Goal: Task Accomplishment & Management: Use online tool/utility

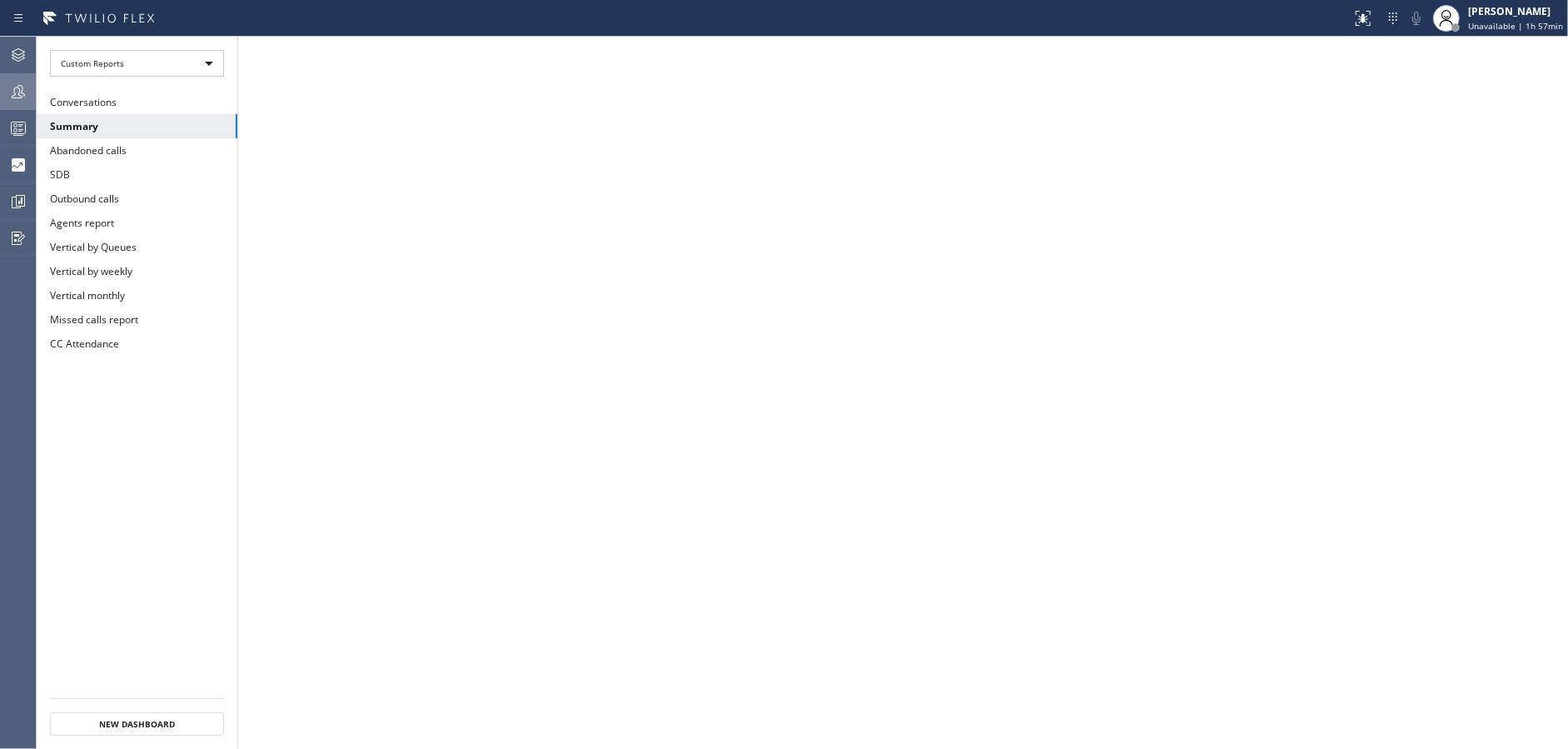
click at [1, 95] on div at bounding box center [18, 92] width 36 height 20
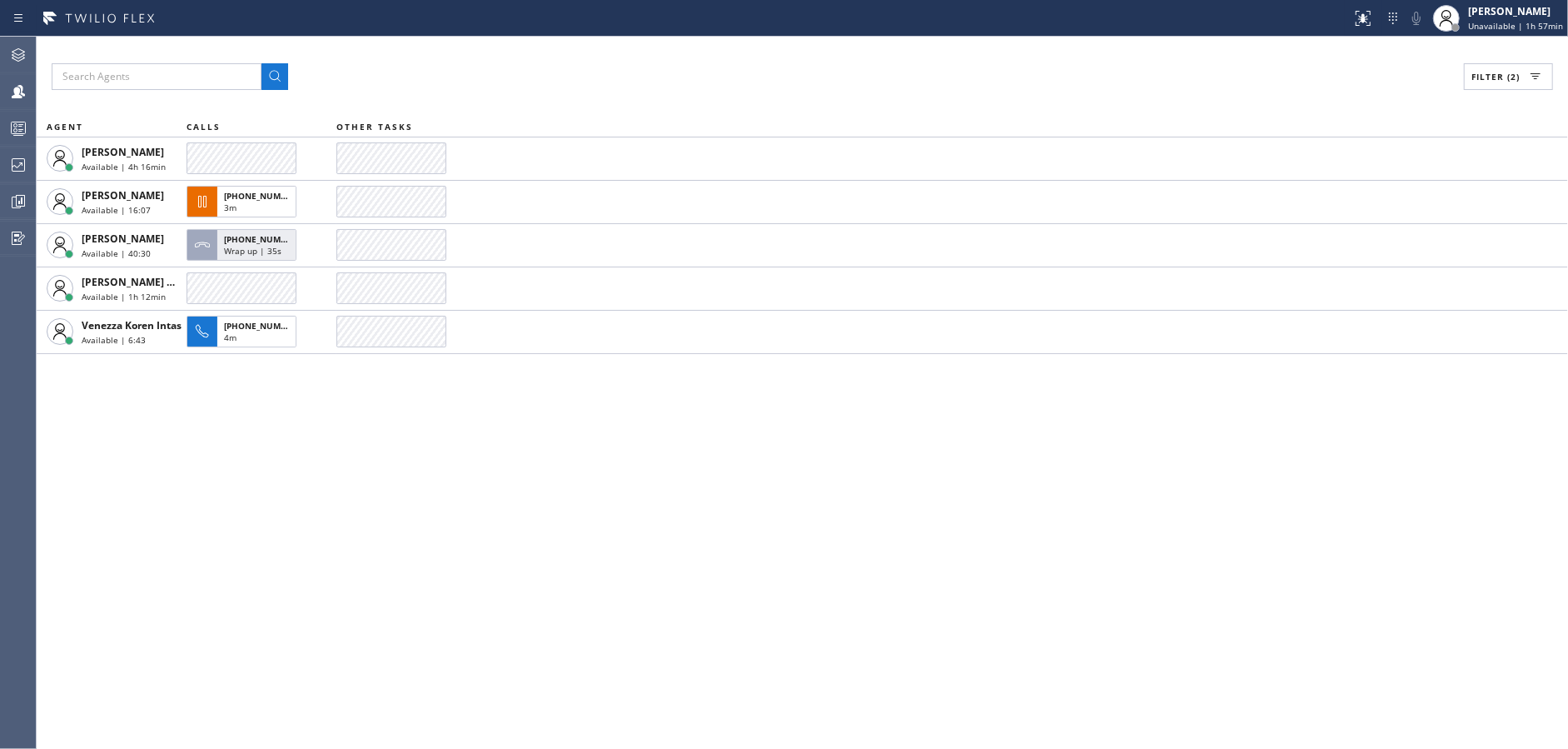
click at [1513, 69] on button "Filter (2)" at bounding box center [1507, 76] width 89 height 27
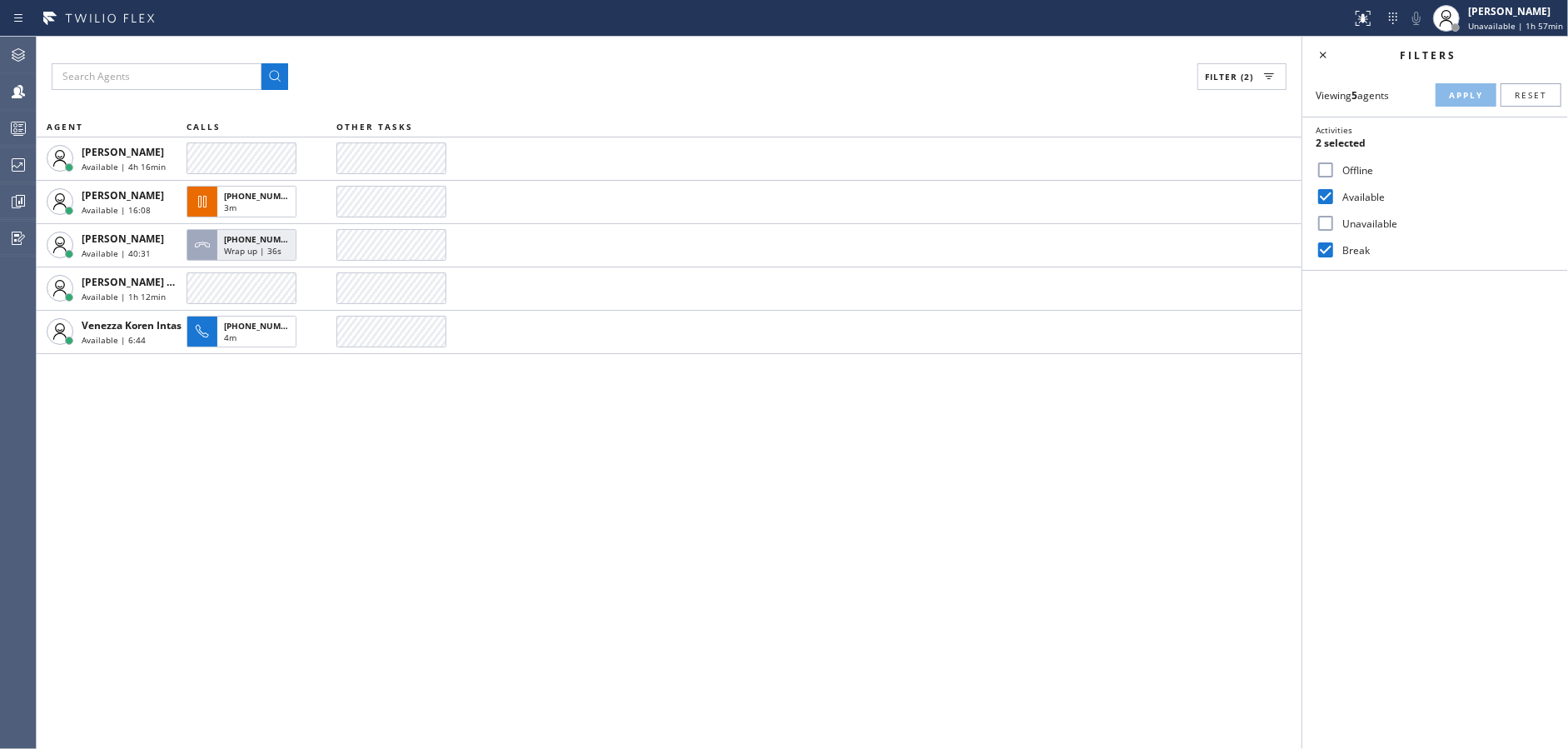
click at [1320, 226] on input "Unavailable" at bounding box center [1325, 222] width 20 height 20
click at [1467, 101] on button "Apply" at bounding box center [1466, 94] width 61 height 23
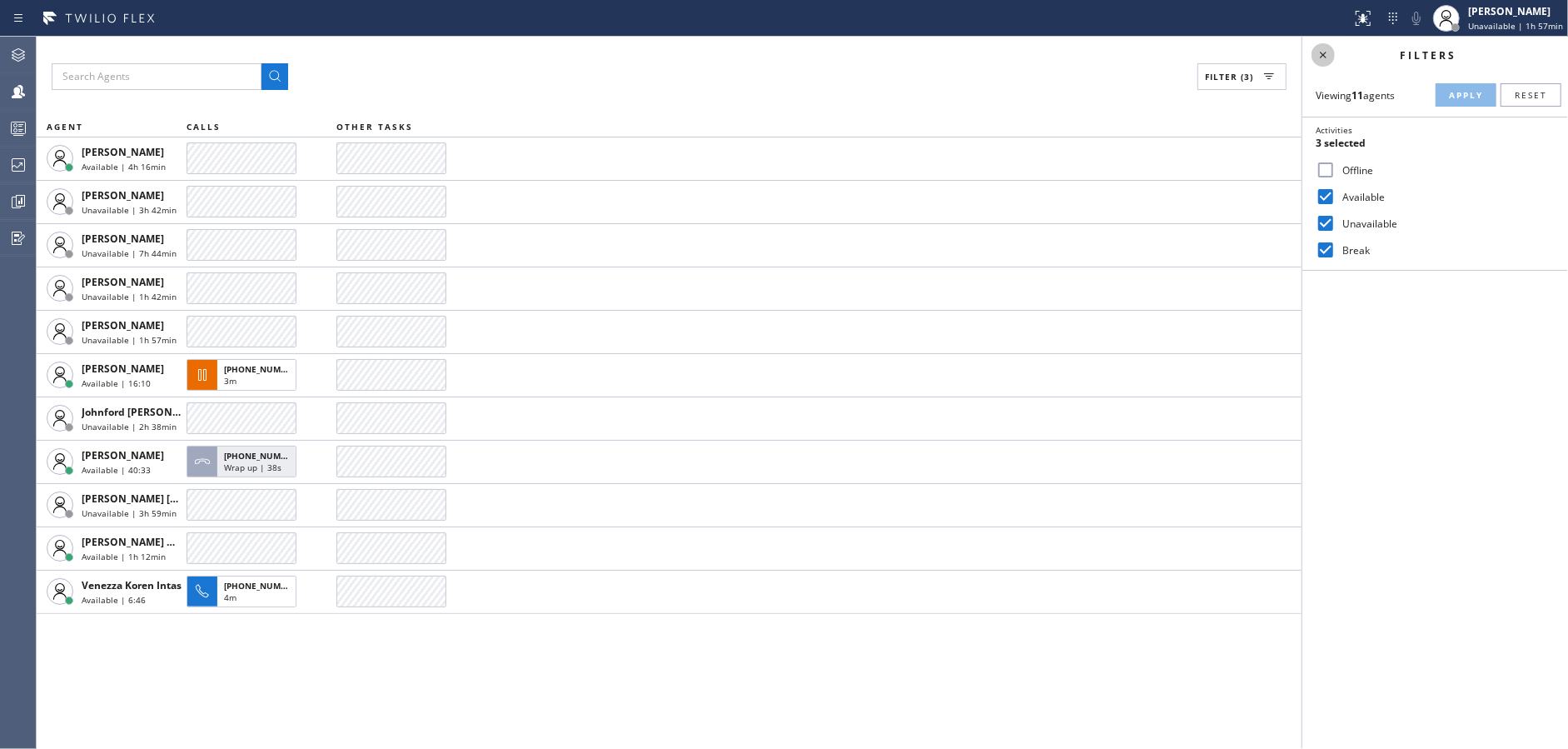
click at [1329, 51] on icon at bounding box center [1322, 54] width 20 height 20
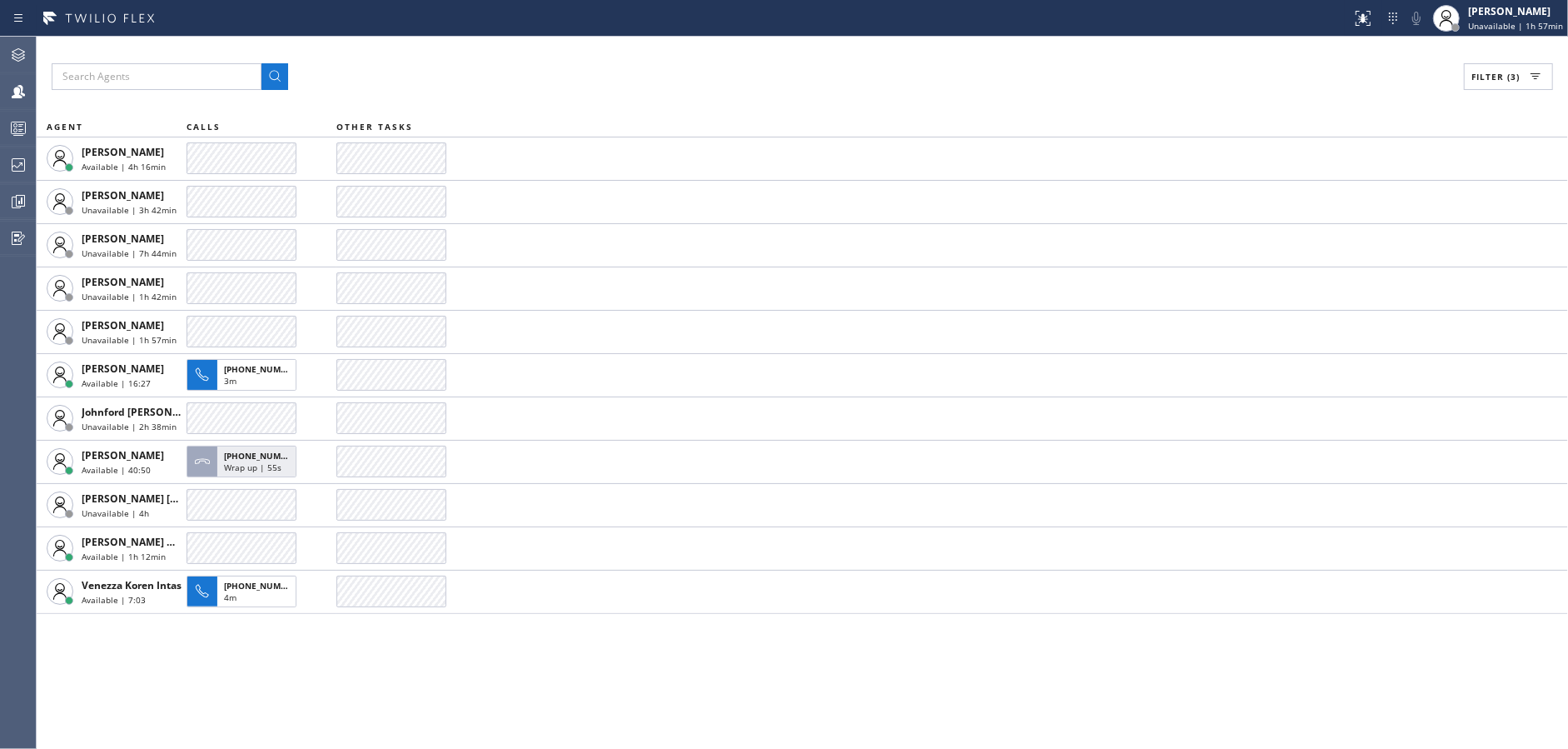
click at [1473, 84] on button "Filter (3)" at bounding box center [1507, 76] width 89 height 27
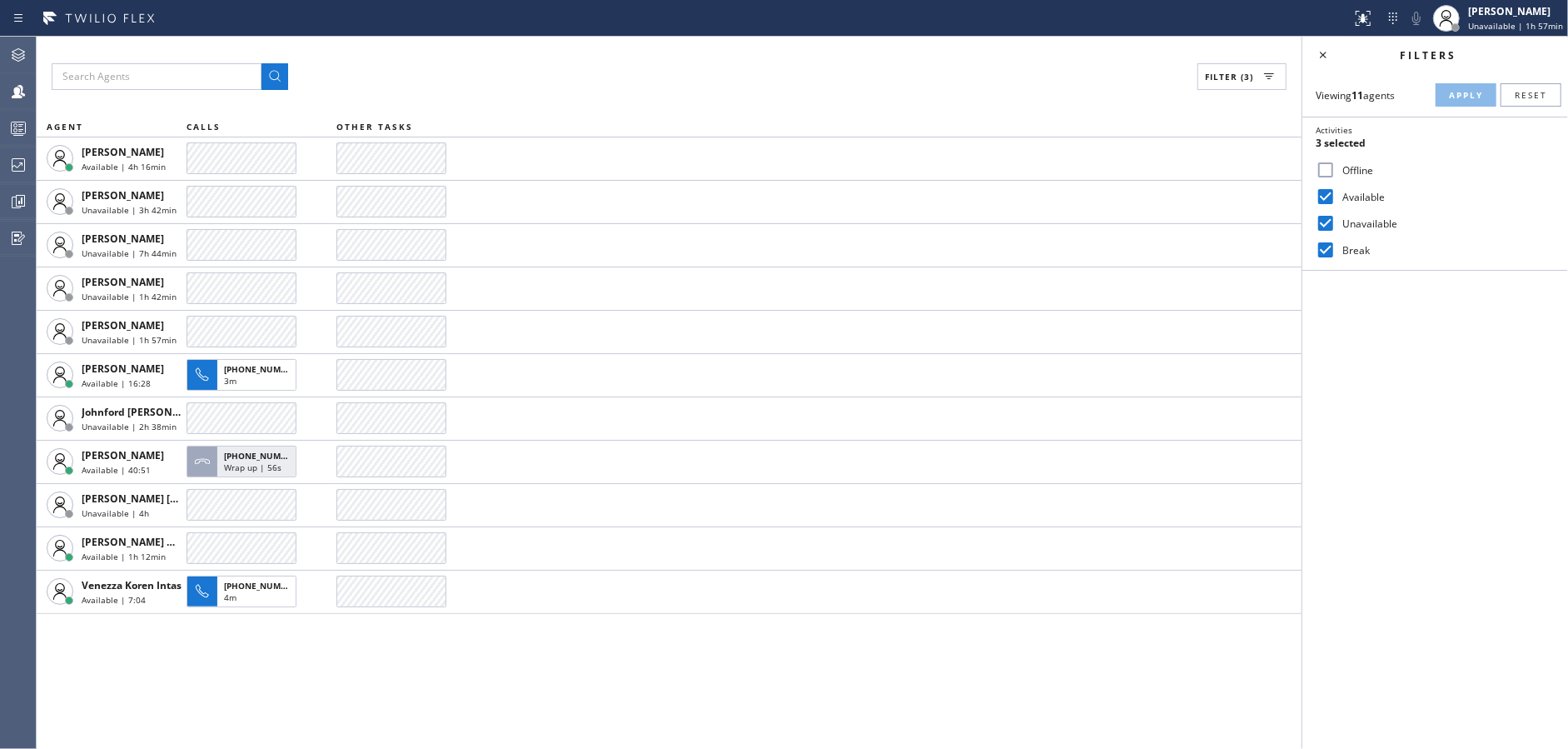
drag, startPoint x: 1322, startPoint y: 219, endPoint x: 1426, endPoint y: 108, distance: 152.1
click at [1325, 215] on input "Unavailable" at bounding box center [1325, 222] width 20 height 20
checkbox input "false"
click at [1454, 94] on span "Apply" at bounding box center [1466, 94] width 34 height 11
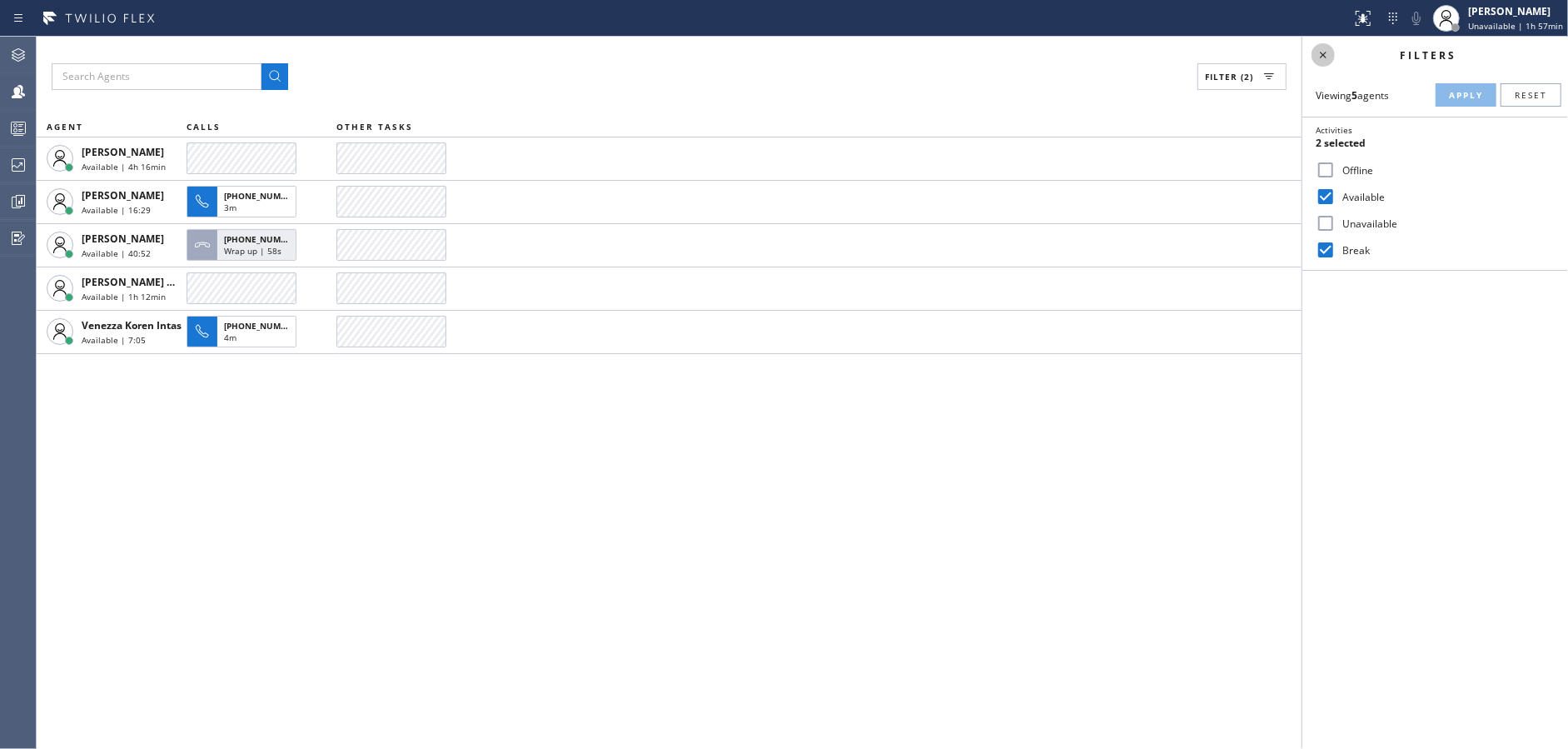
click at [1326, 52] on icon at bounding box center [1322, 54] width 20 height 20
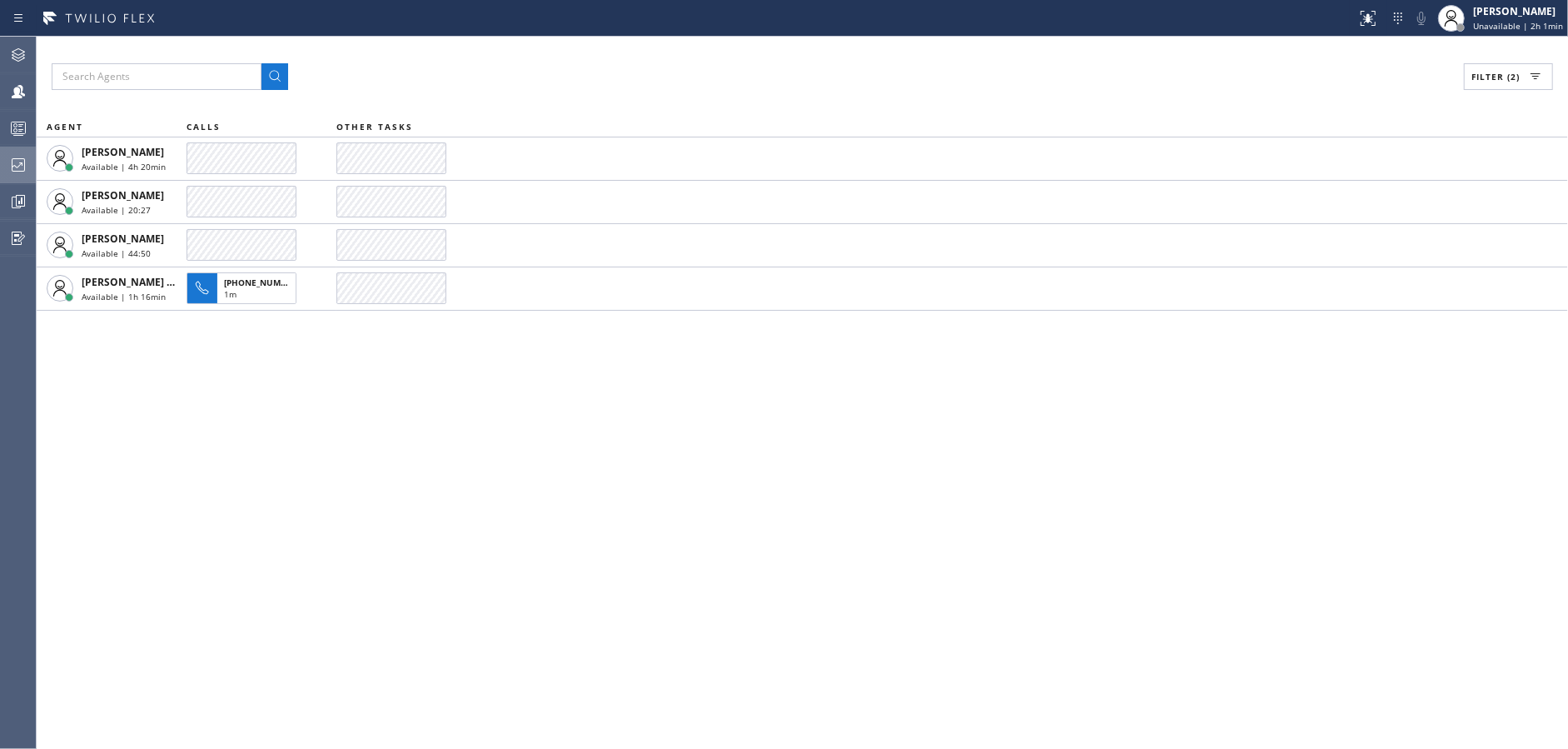
click at [9, 152] on div at bounding box center [18, 164] width 36 height 33
